Goal: Information Seeking & Learning: Learn about a topic

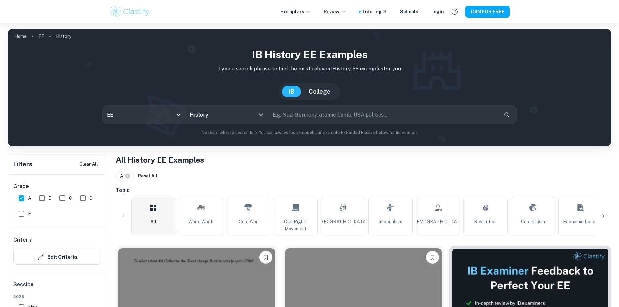
scroll to position [98, 0]
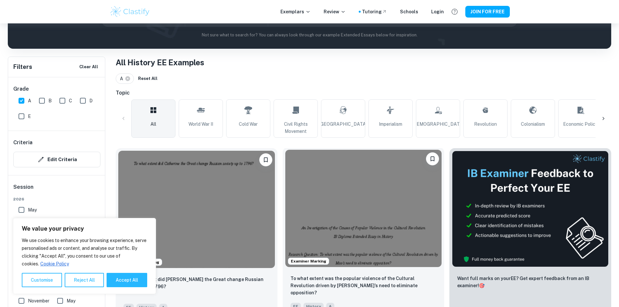
click at [320, 172] on img at bounding box center [364, 208] width 157 height 117
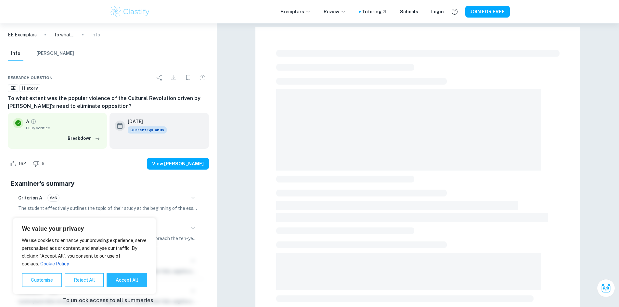
scroll to position [163, 0]
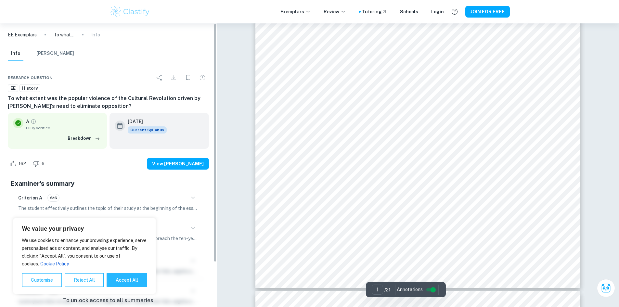
click at [136, 278] on button "Accept All" at bounding box center [127, 280] width 41 height 14
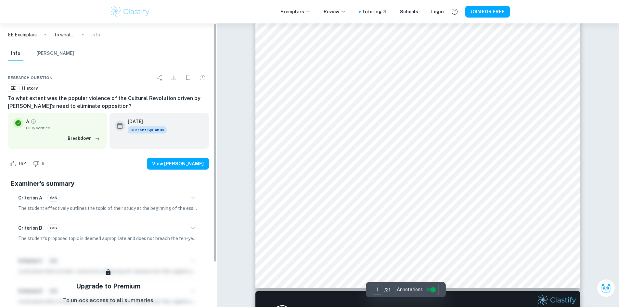
checkbox input "true"
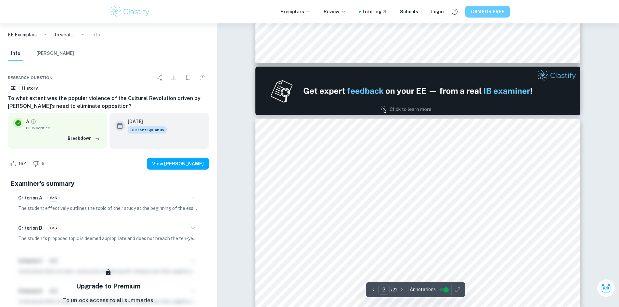
scroll to position [390, 0]
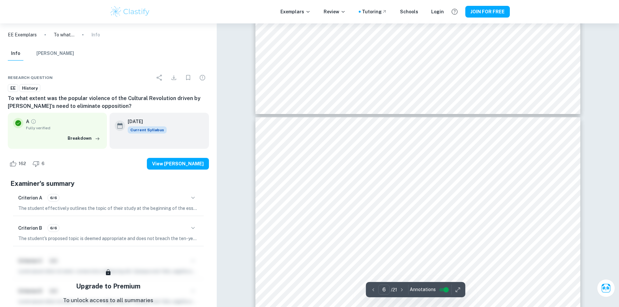
type input "7"
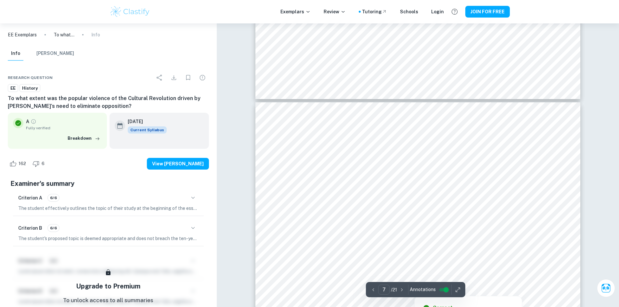
scroll to position [2699, 0]
